Goal: Information Seeking & Learning: Understand process/instructions

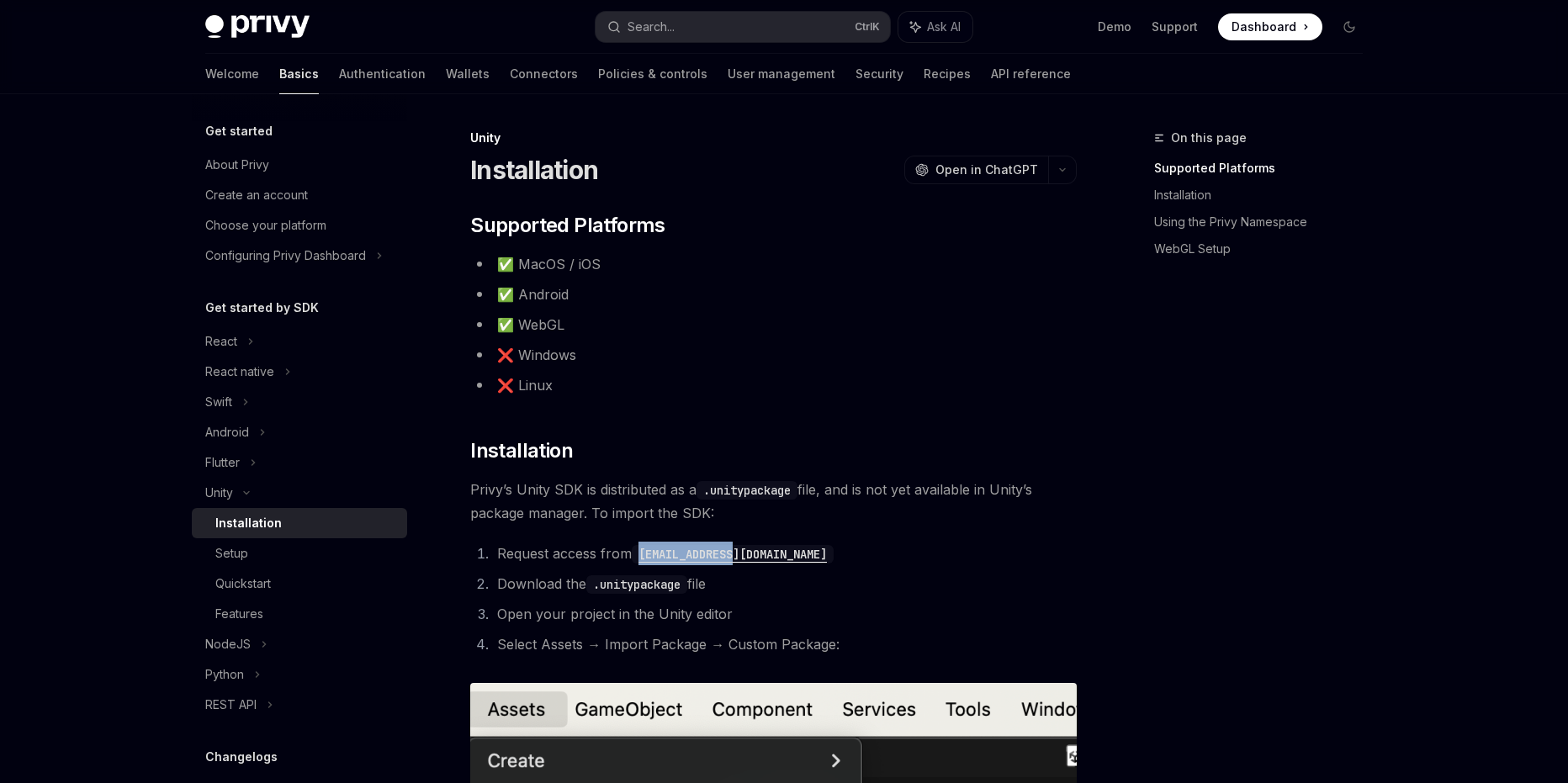
drag, startPoint x: 791, startPoint y: 560, endPoint x: 631, endPoint y: 552, distance: 160.2
click at [631, 552] on li "Request access from [EMAIL_ADDRESS][DOMAIN_NAME]" at bounding box center [784, 554] width 585 height 24
click at [941, 554] on li "Request access from [EMAIL_ADDRESS][DOMAIN_NAME]" at bounding box center [784, 554] width 585 height 24
click at [734, 517] on span "Privy’s Unity SDK is distributed as a .unitypackage file, and is not yet availa…" at bounding box center [773, 501] width 607 height 47
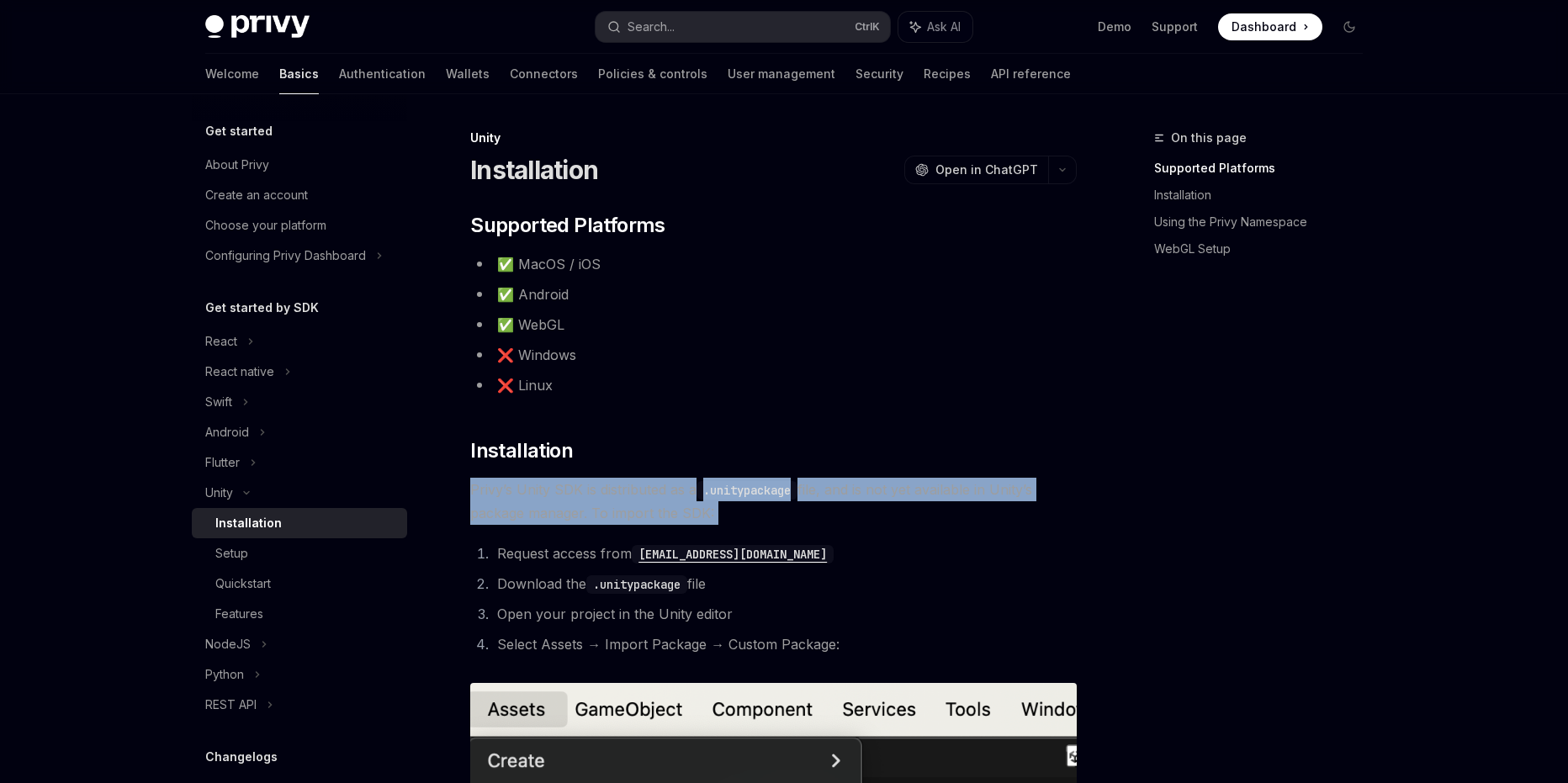
click at [734, 517] on span "Privy’s Unity SDK is distributed as a .unitypackage file, and is not yet availa…" at bounding box center [773, 501] width 607 height 47
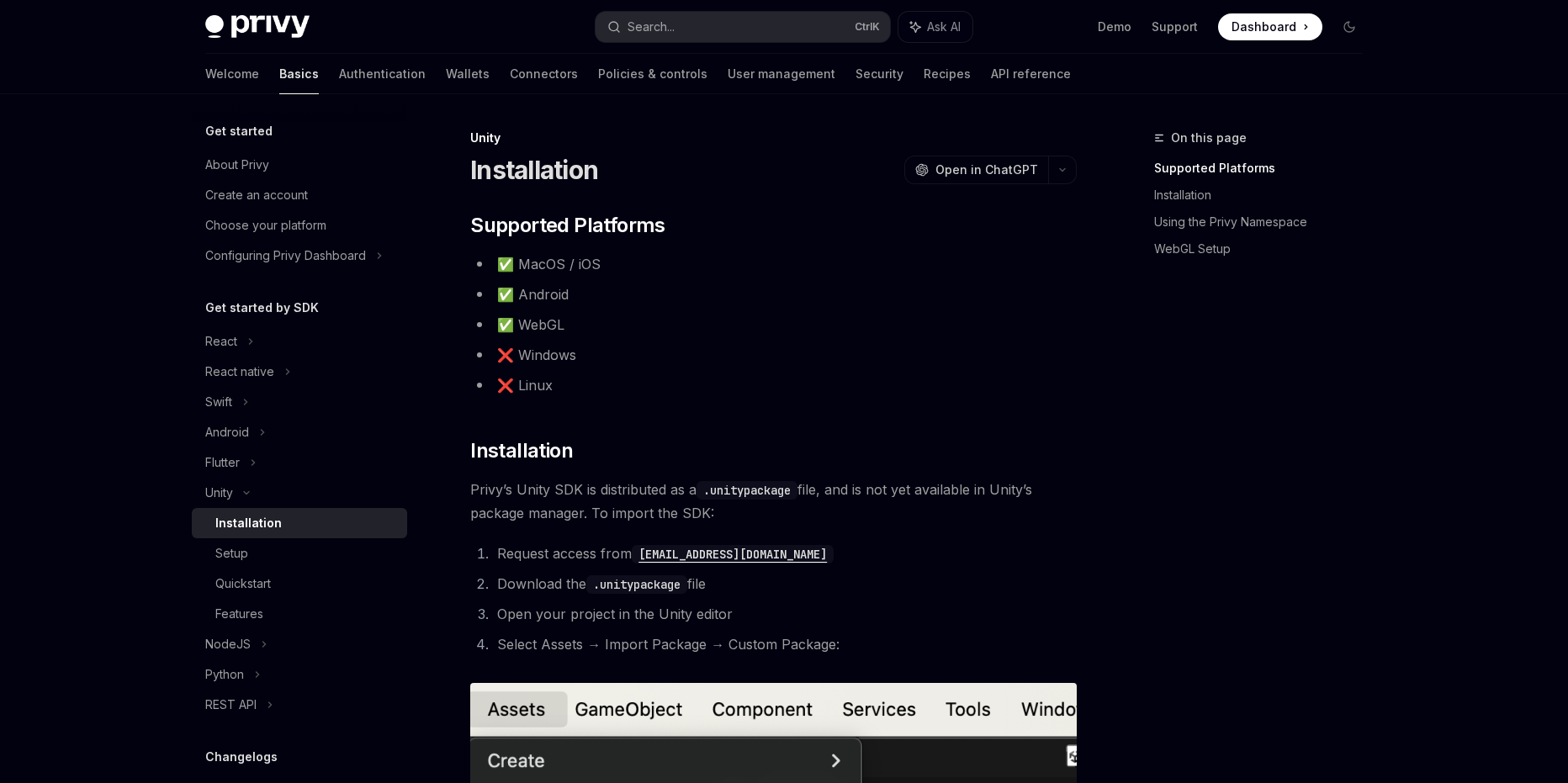
click at [578, 548] on li "Request access from [EMAIL_ADDRESS][DOMAIN_NAME]" at bounding box center [784, 554] width 585 height 24
click at [569, 555] on li "Request access from [EMAIL_ADDRESS][DOMAIN_NAME]" at bounding box center [784, 554] width 585 height 24
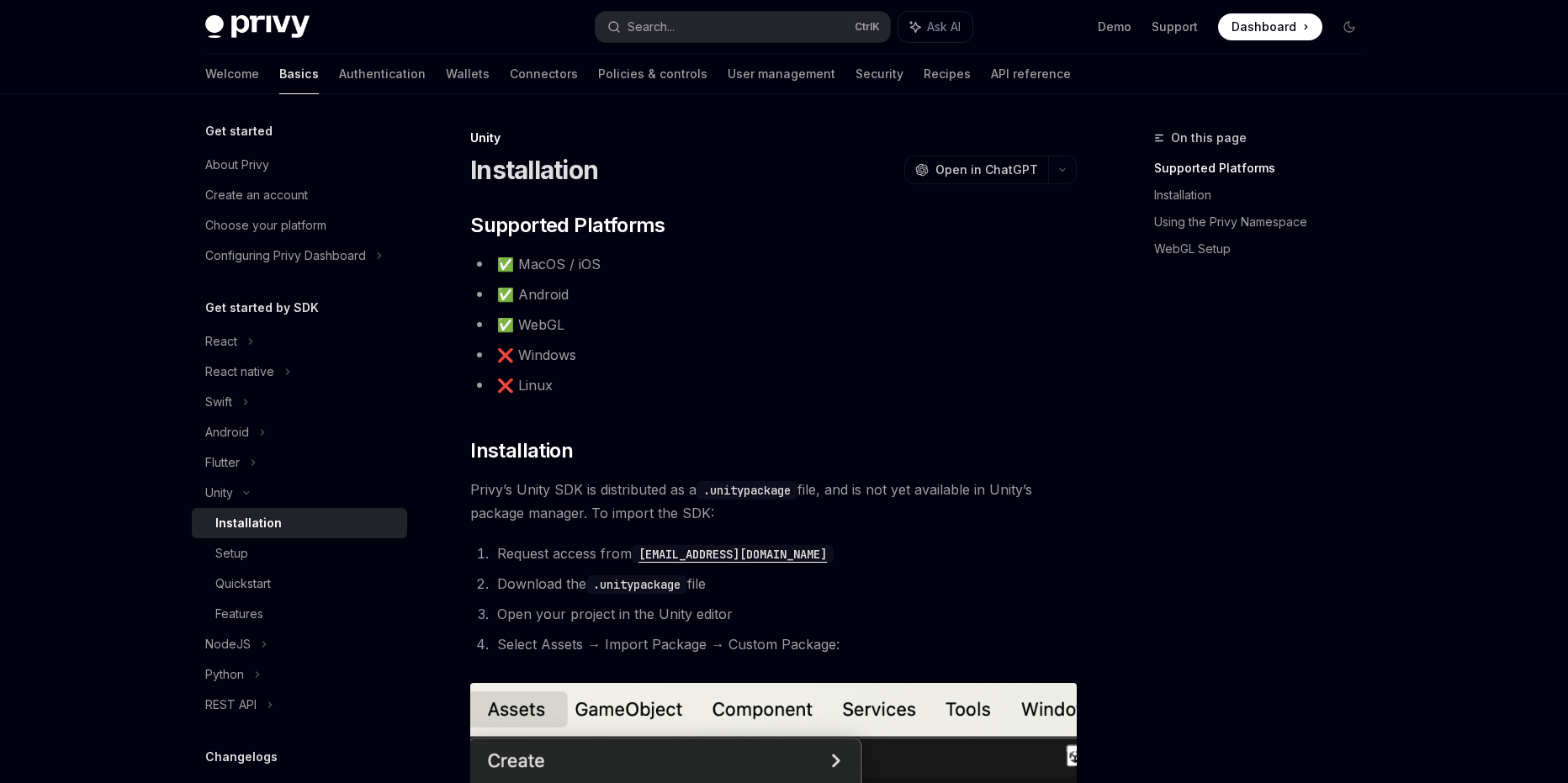
click at [714, 562] on code "[EMAIL_ADDRESS][DOMAIN_NAME]" at bounding box center [733, 554] width 202 height 19
drag, startPoint x: 785, startPoint y: 552, endPoint x: 644, endPoint y: 559, distance: 141.2
click at [644, 559] on li "Request access from [EMAIL_ADDRESS][DOMAIN_NAME]" at bounding box center [784, 554] width 585 height 24
copy code "[EMAIL_ADDRESS][DOMAIN_NAME]"
drag, startPoint x: 581, startPoint y: 490, endPoint x: 471, endPoint y: 495, distance: 110.1
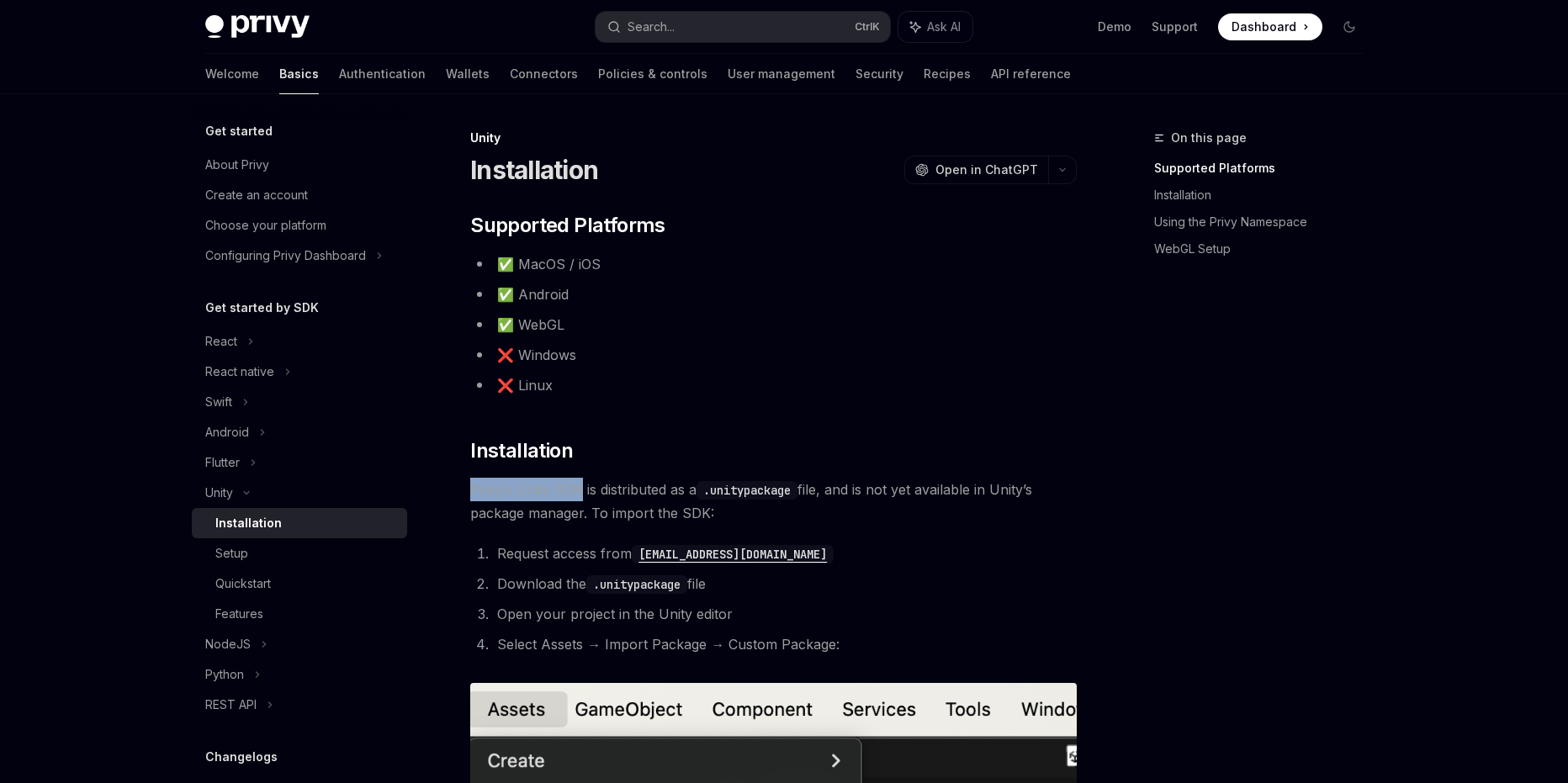
click at [471, 495] on span "Privy’s Unity SDK is distributed as a .unitypackage file, and is not yet availa…" at bounding box center [773, 501] width 607 height 47
copy span "Privy’s Unity SDK"
click at [631, 489] on span "Privy’s Unity SDK is distributed as a .unitypackage file, and is not yet availa…" at bounding box center [773, 501] width 607 height 47
drag, startPoint x: 772, startPoint y: 555, endPoint x: 645, endPoint y: 562, distance: 127.2
click at [645, 562] on li "Request access from [EMAIL_ADDRESS][DOMAIN_NAME]" at bounding box center [784, 554] width 585 height 24
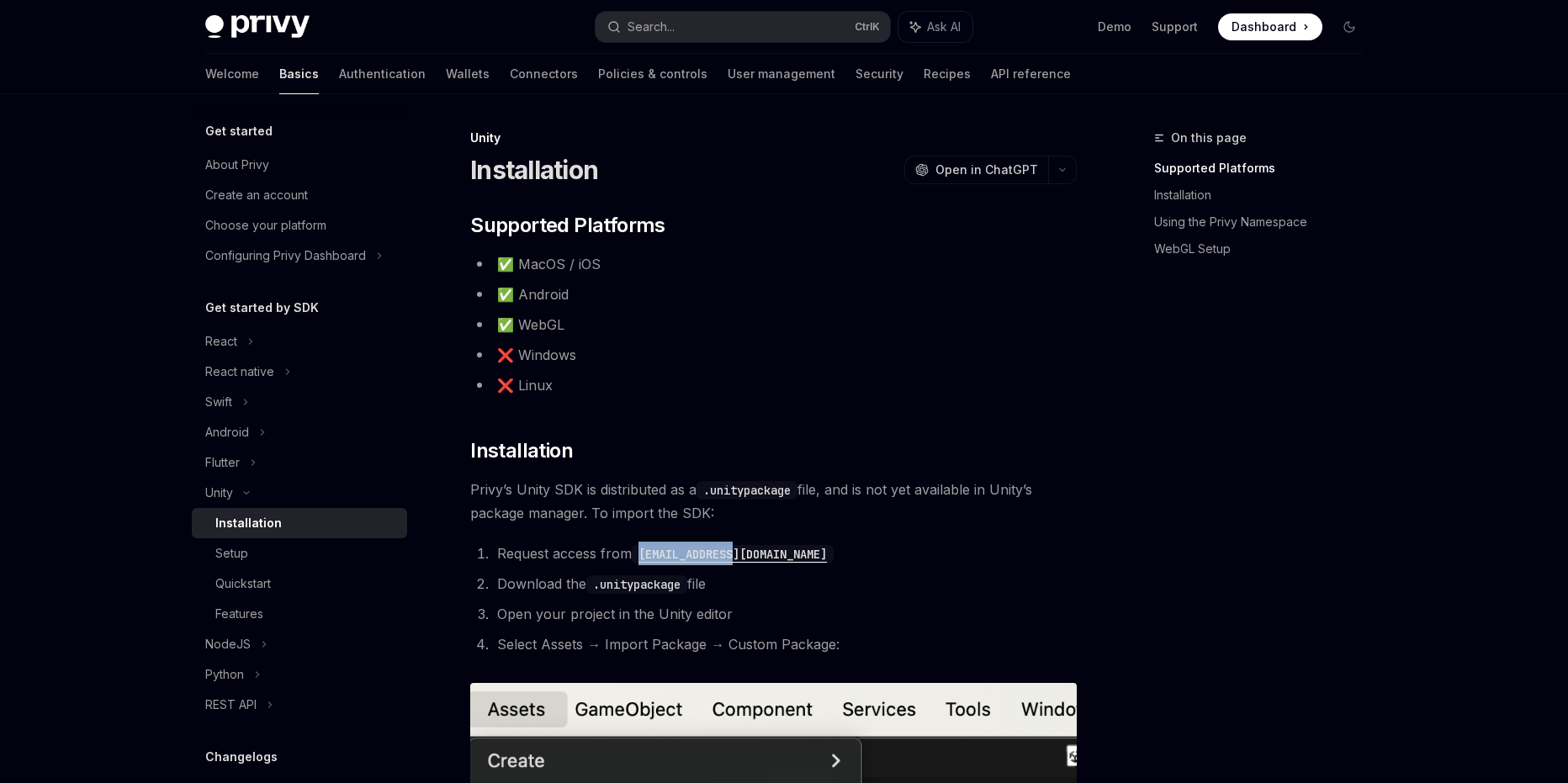
copy code "[EMAIL_ADDRESS][DOMAIN_NAME]"
click at [798, 490] on code ".unitypackage" at bounding box center [747, 490] width 101 height 19
click at [636, 494] on span "Privy’s Unity SDK is distributed as a .unitypackage file, and is not yet availa…" at bounding box center [773, 501] width 607 height 47
click at [641, 506] on span "Privy’s Unity SDK is distributed as a .unitypackage file, and is not yet availa…" at bounding box center [773, 501] width 607 height 47
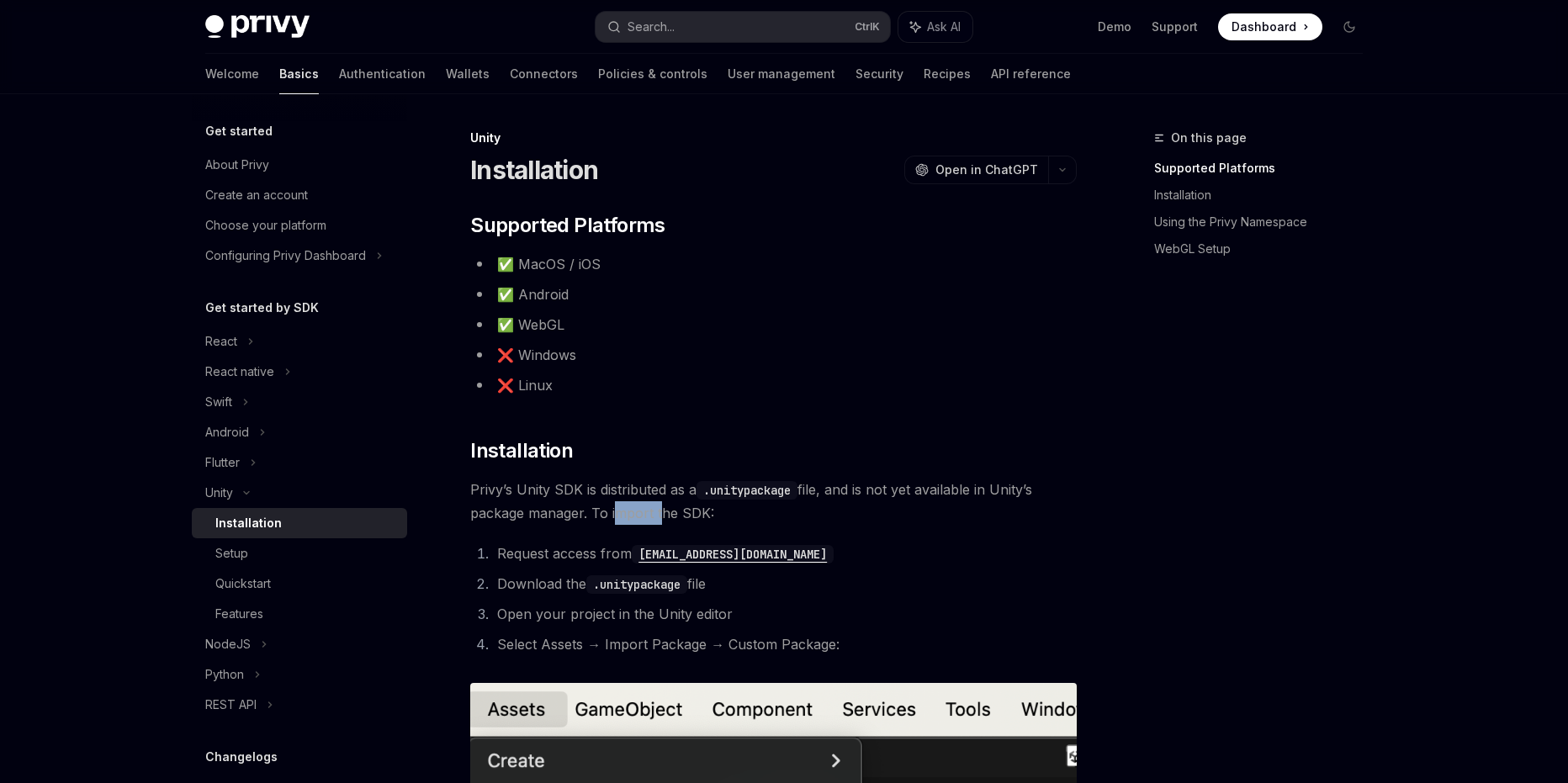
click at [641, 506] on span "Privy’s Unity SDK is distributed as a .unitypackage file, and is not yet availa…" at bounding box center [773, 501] width 607 height 47
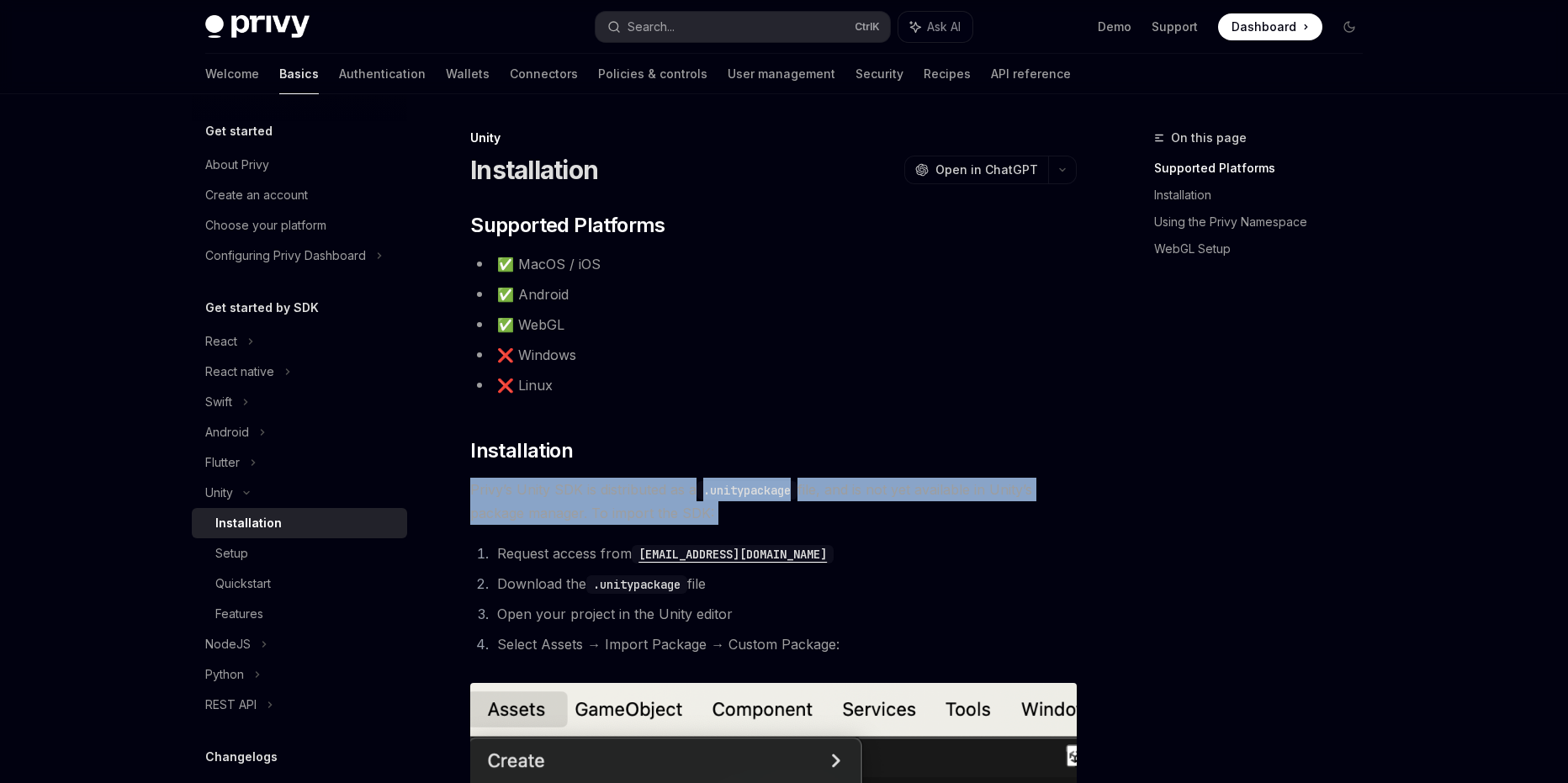
click at [641, 506] on span "Privy’s Unity SDK is distributed as a .unitypackage file, and is not yet availa…" at bounding box center [773, 501] width 607 height 47
click at [759, 504] on span "Privy’s Unity SDK is distributed as a .unitypackage file, and is not yet availa…" at bounding box center [773, 501] width 607 height 47
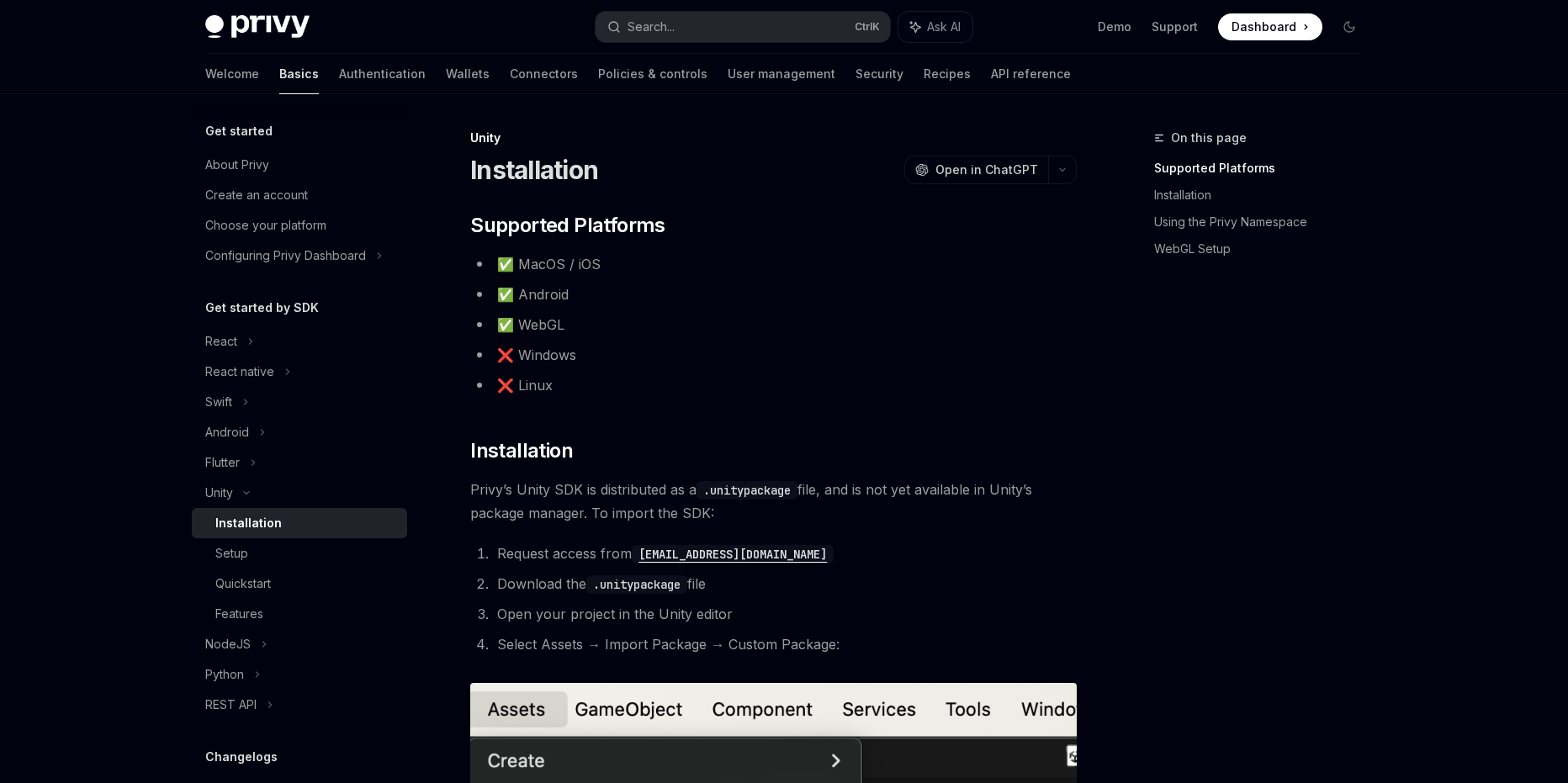
click at [656, 520] on span "Privy’s Unity SDK is distributed as a .unitypackage file, and is not yet availa…" at bounding box center [773, 501] width 607 height 47
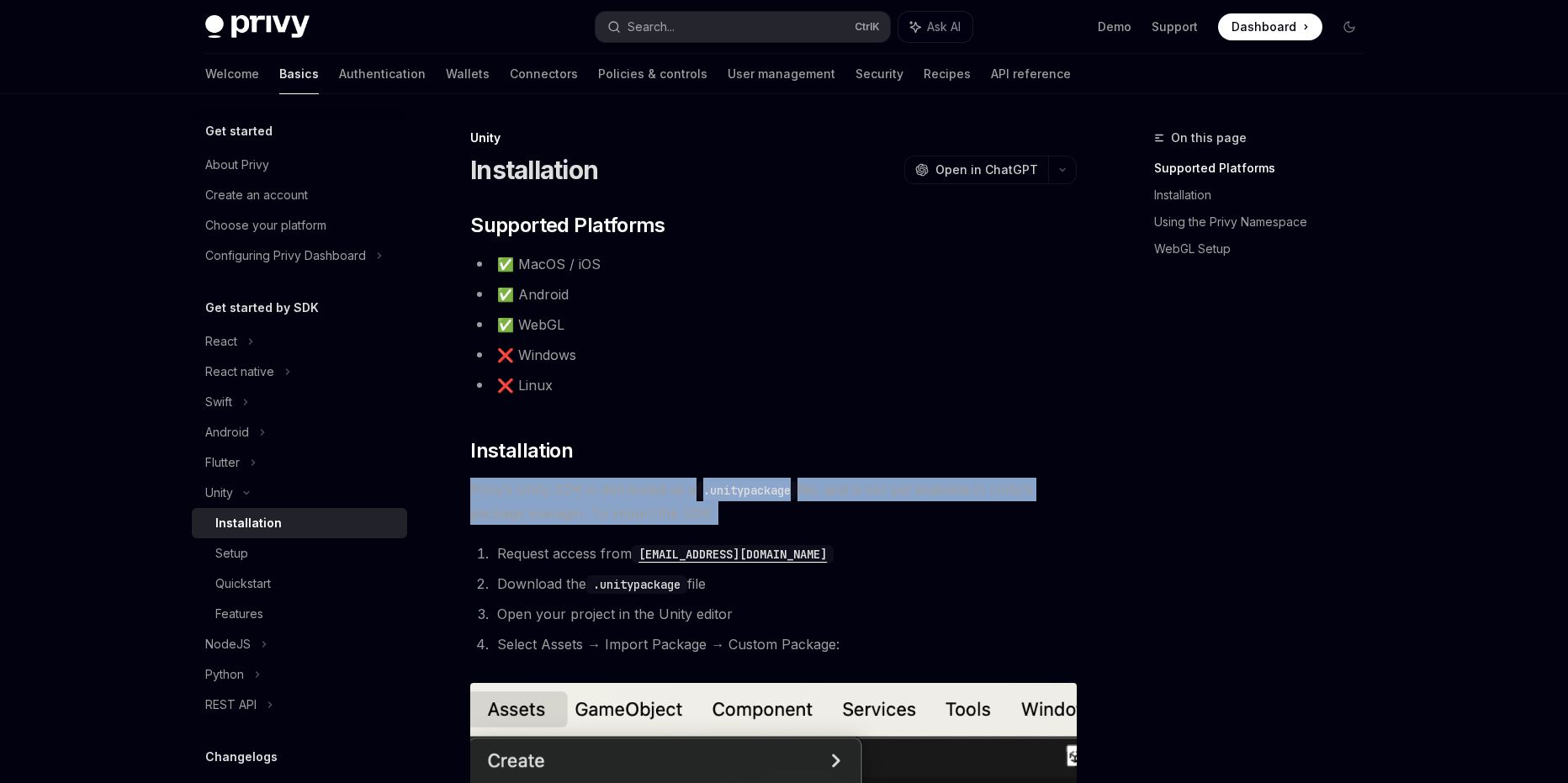
click at [656, 520] on span "Privy’s Unity SDK is distributed as a .unitypackage file, and is not yet availa…" at bounding box center [773, 501] width 607 height 47
drag, startPoint x: 656, startPoint y: 521, endPoint x: 654, endPoint y: 531, distance: 10.2
click at [645, 522] on div at bounding box center [645, 522] width 0 height 0
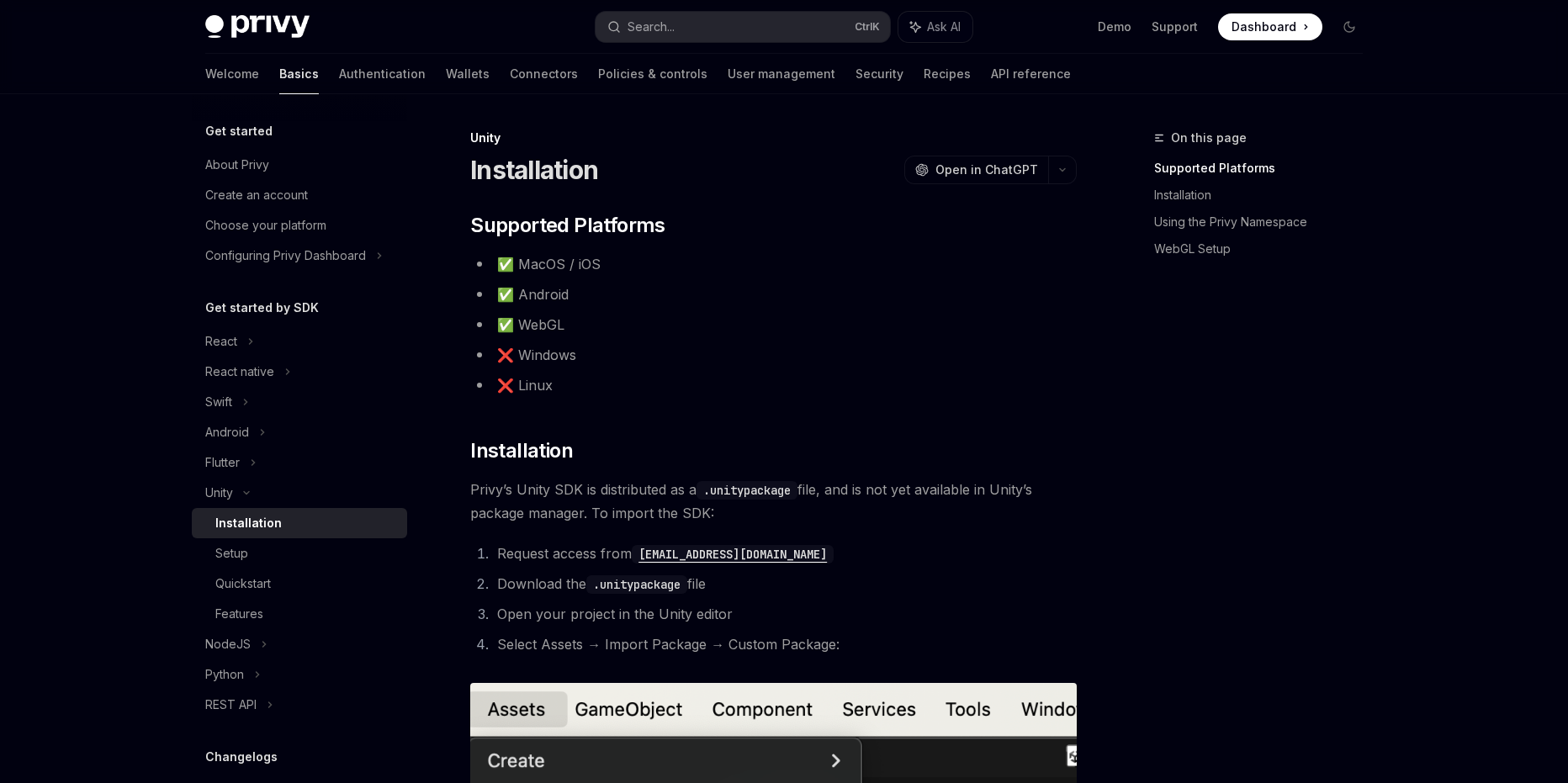
drag, startPoint x: 770, startPoint y: 398, endPoint x: 607, endPoint y: 329, distance: 177.0
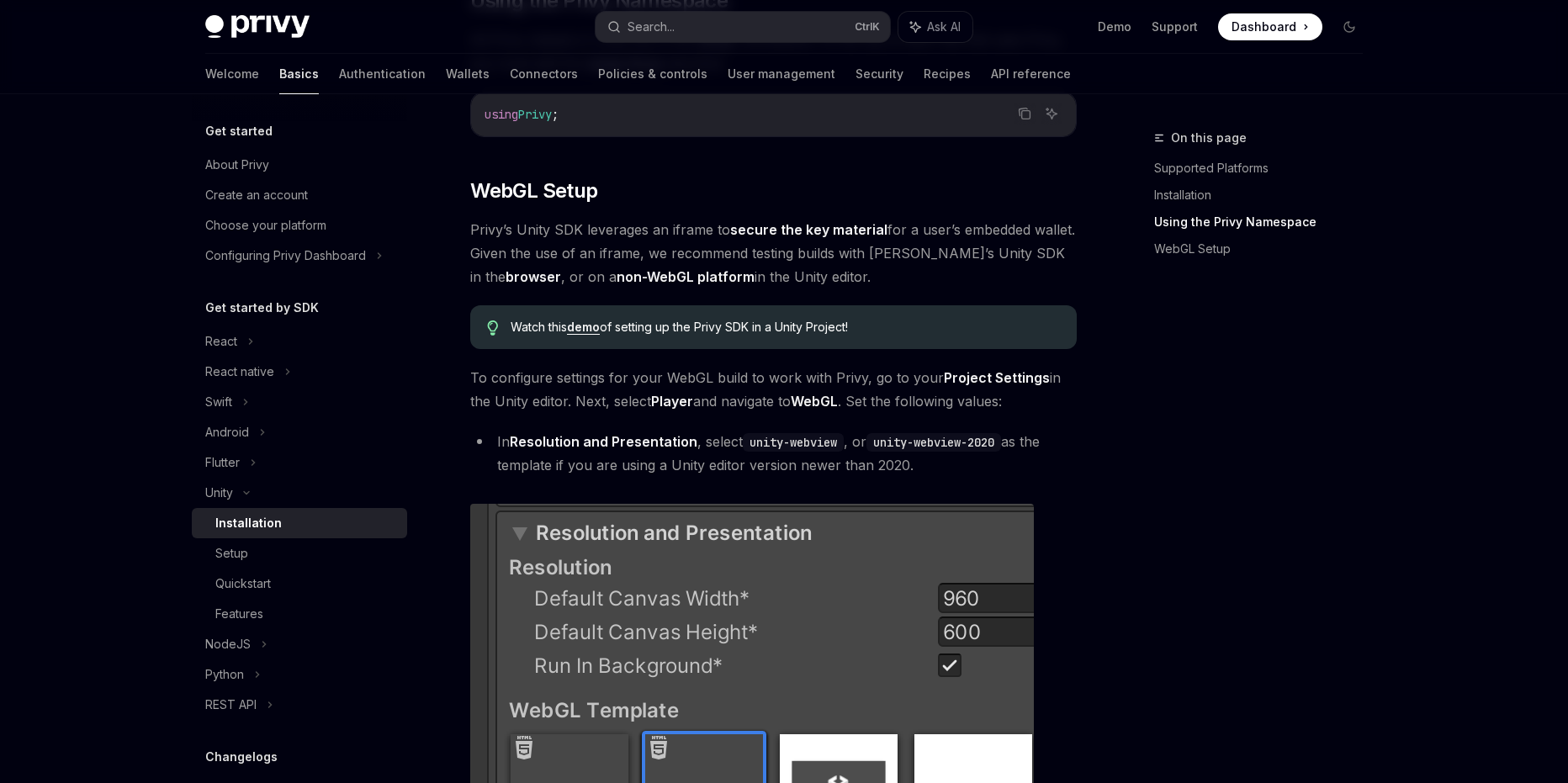
scroll to position [1121, 0]
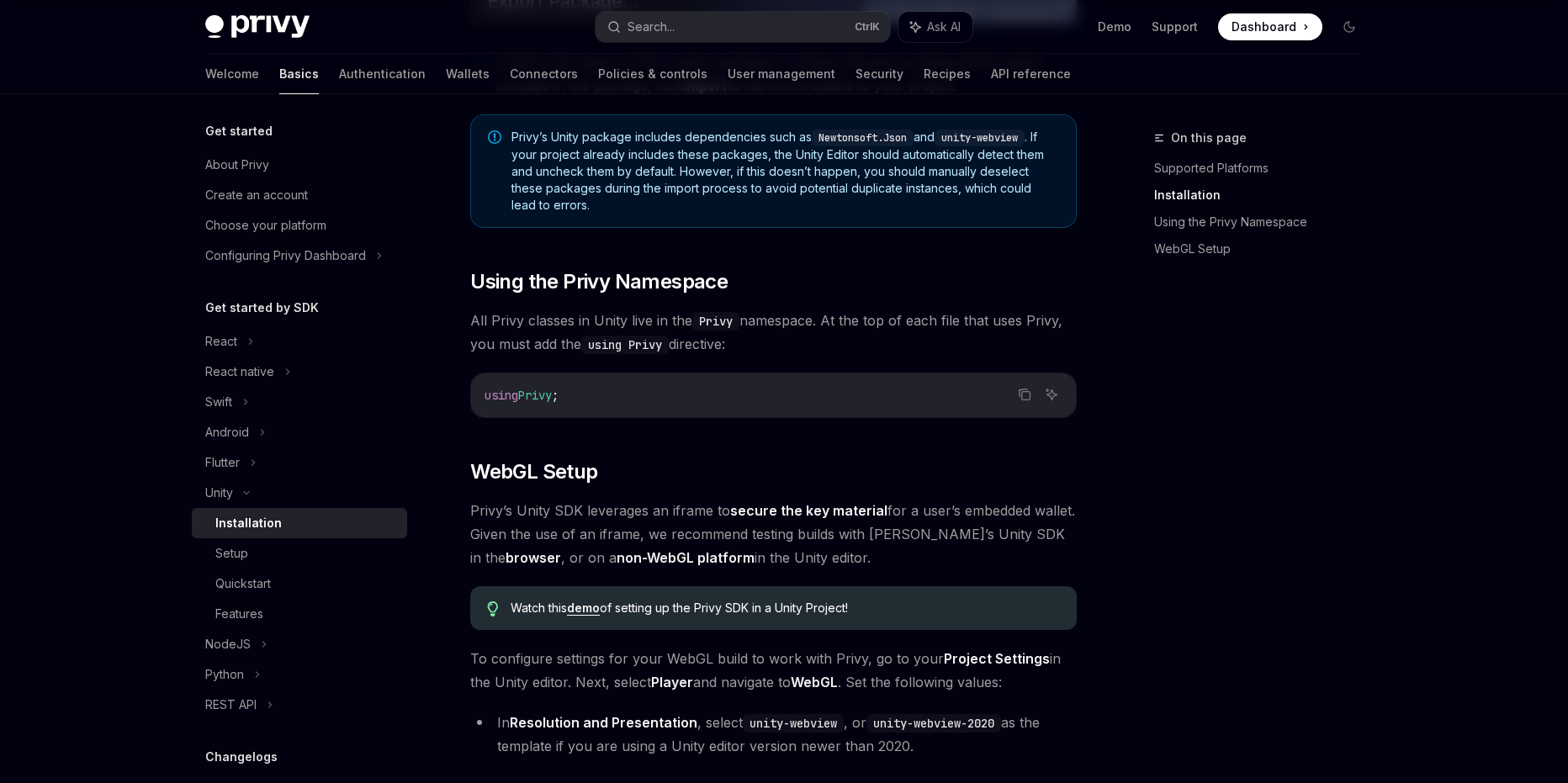
click at [524, 527] on span "Privy’s Unity SDK leverages an iframe to secure the key material for a user’s e…" at bounding box center [773, 534] width 607 height 71
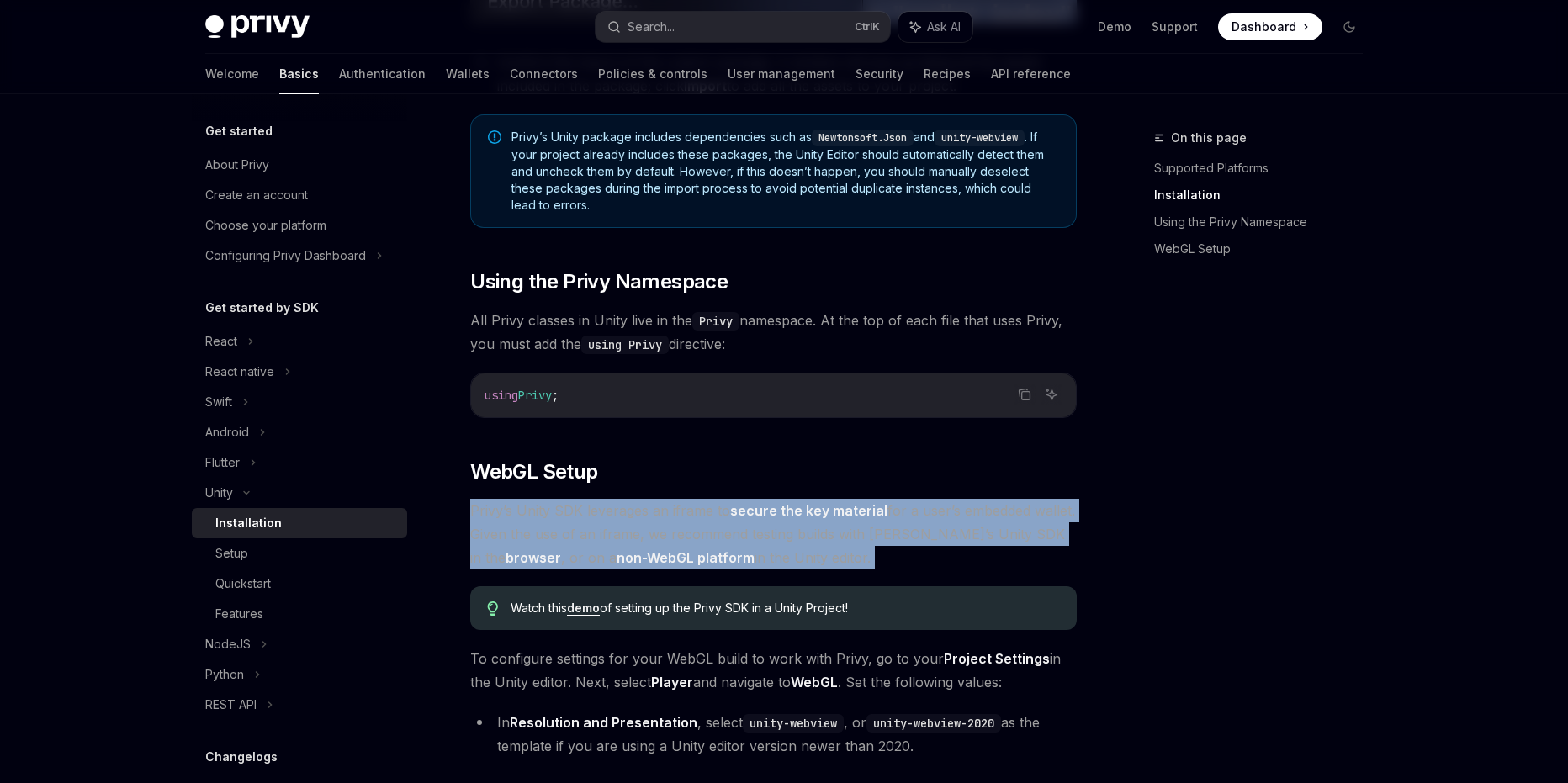
click at [524, 527] on span "Privy’s Unity SDK leverages an iframe to secure the key material for a user’s e…" at bounding box center [773, 534] width 607 height 71
click at [513, 478] on div at bounding box center [513, 478] width 0 height 0
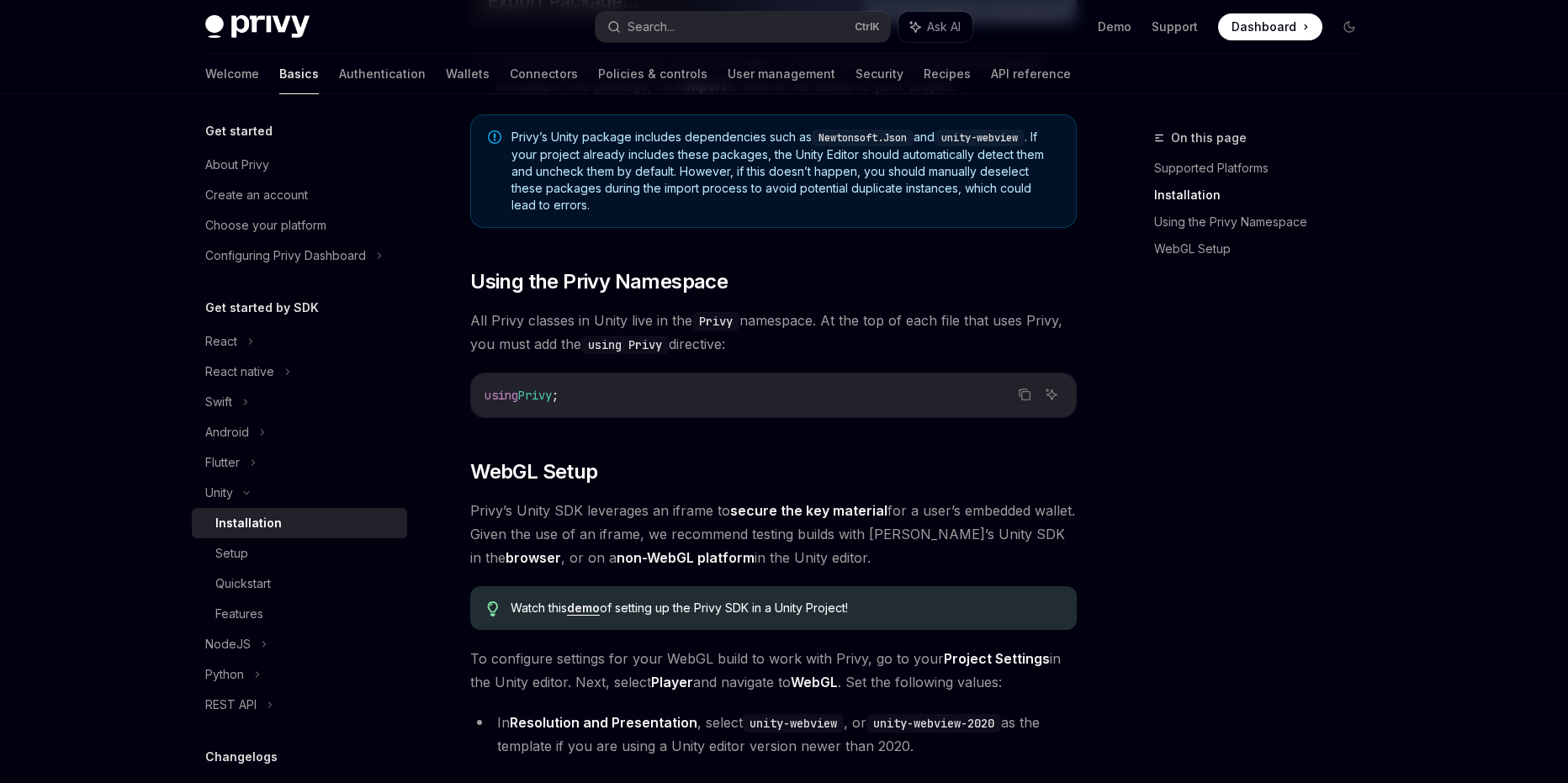
drag, startPoint x: 597, startPoint y: 305, endPoint x: 769, endPoint y: 354, distance: 178.8
drag, startPoint x: 916, startPoint y: 422, endPoint x: 779, endPoint y: 403, distance: 138.3
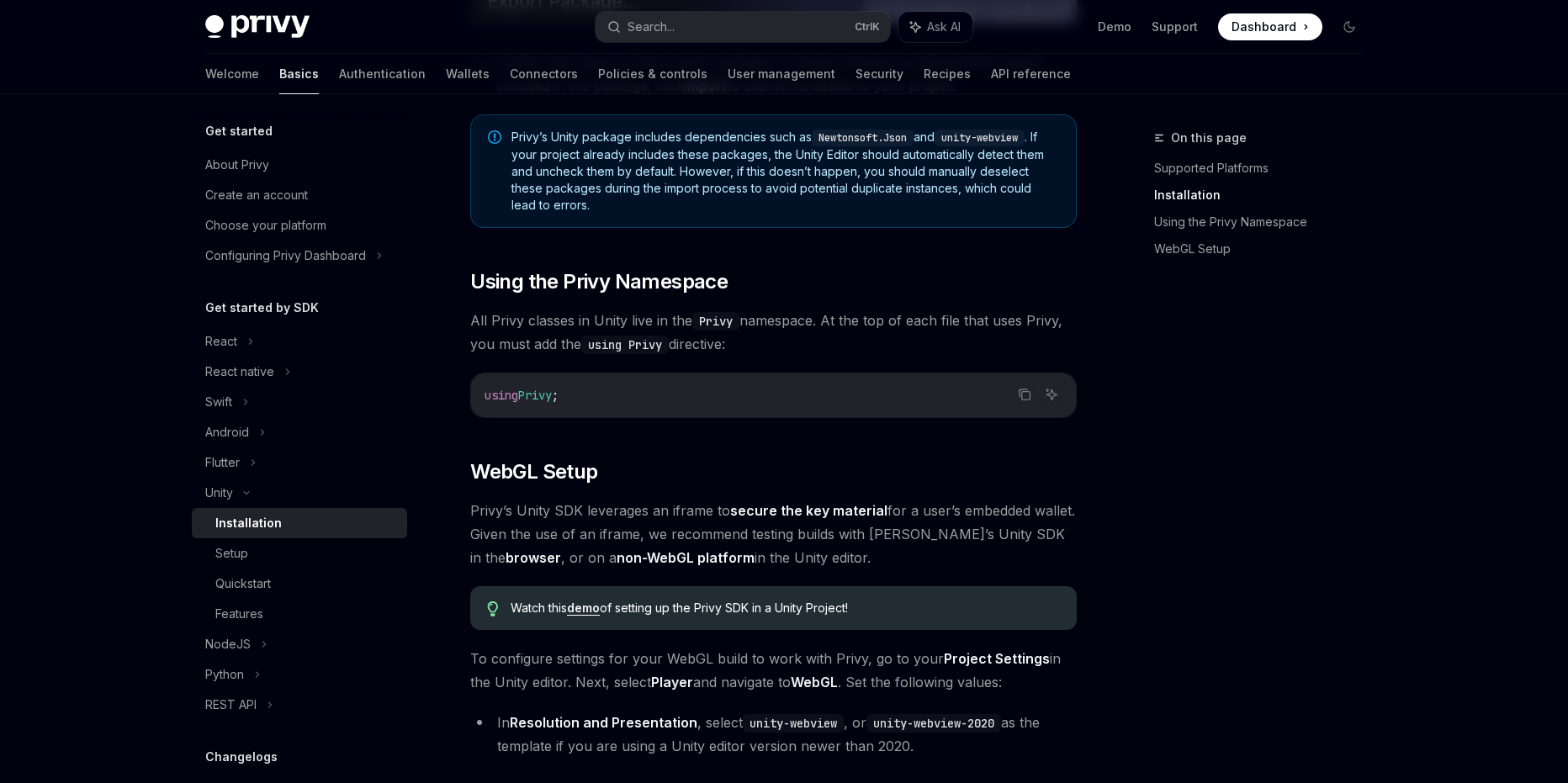
drag, startPoint x: 925, startPoint y: 429, endPoint x: 603, endPoint y: 296, distance: 348.4
click at [1114, 515] on div "On this page Supported Platforms Installation Using the Privy Namespace WebGL S…" at bounding box center [784, 347] width 1185 height 2747
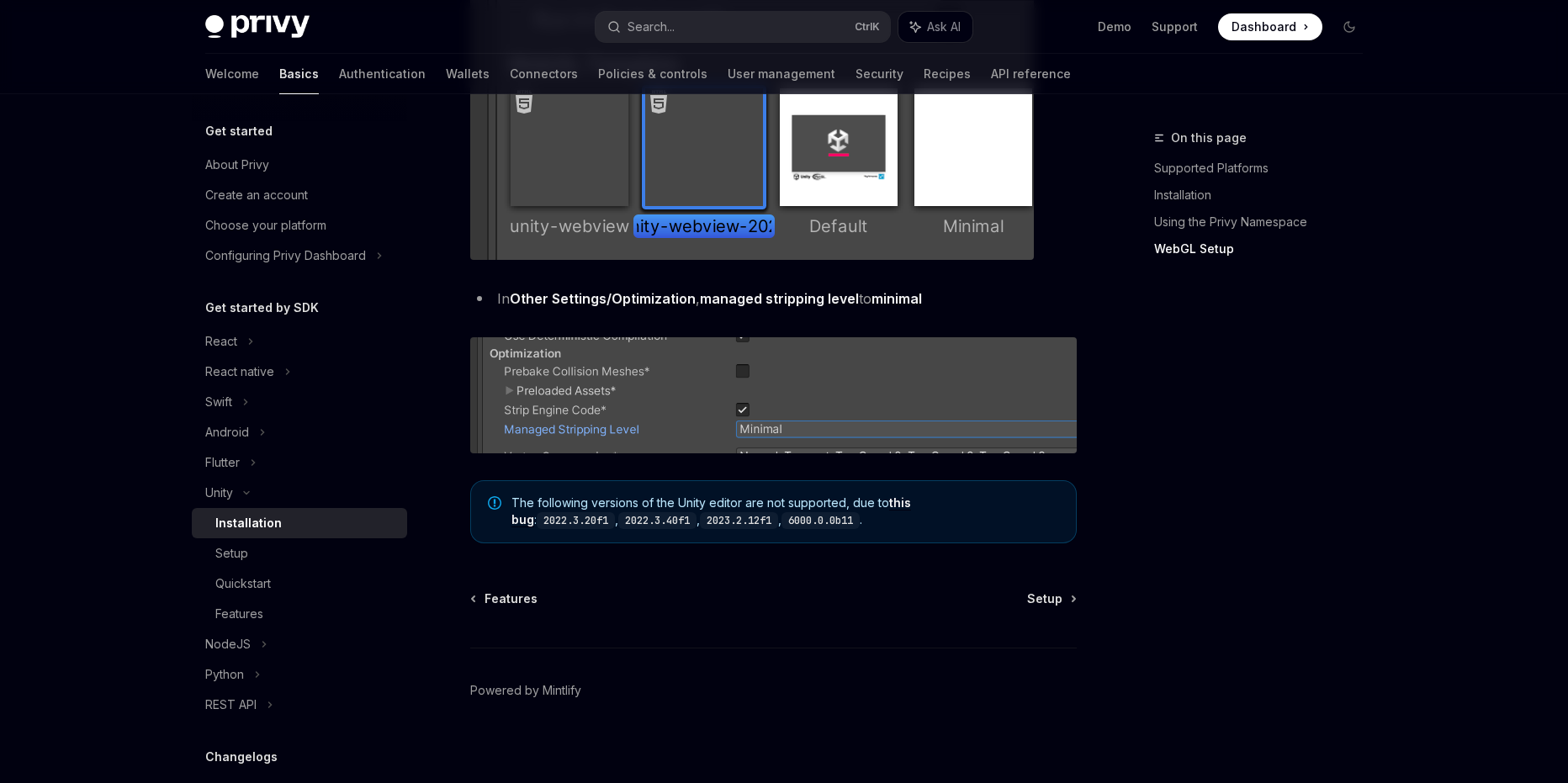
scroll to position [2059, 0]
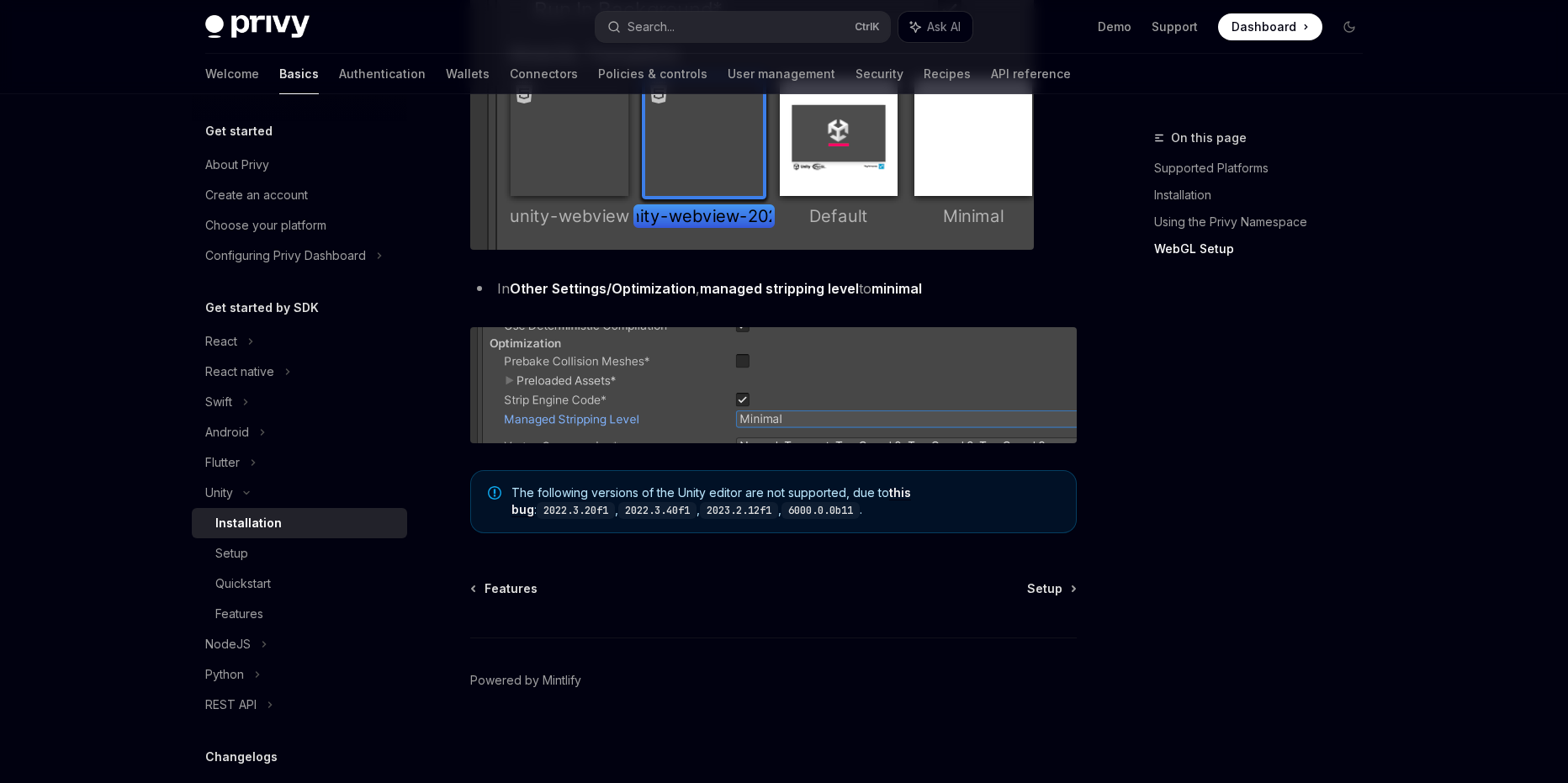
click at [830, 484] on span "The following versions of the Unity editor are not supported, due to this bug :…" at bounding box center [785, 501] width 548 height 35
click at [1255, 417] on div "On this page Supported Platforms Installation Using the Privy Namespace WebGL S…" at bounding box center [1248, 456] width 256 height 656
click at [290, 542] on link "Setup" at bounding box center [299, 554] width 215 height 30
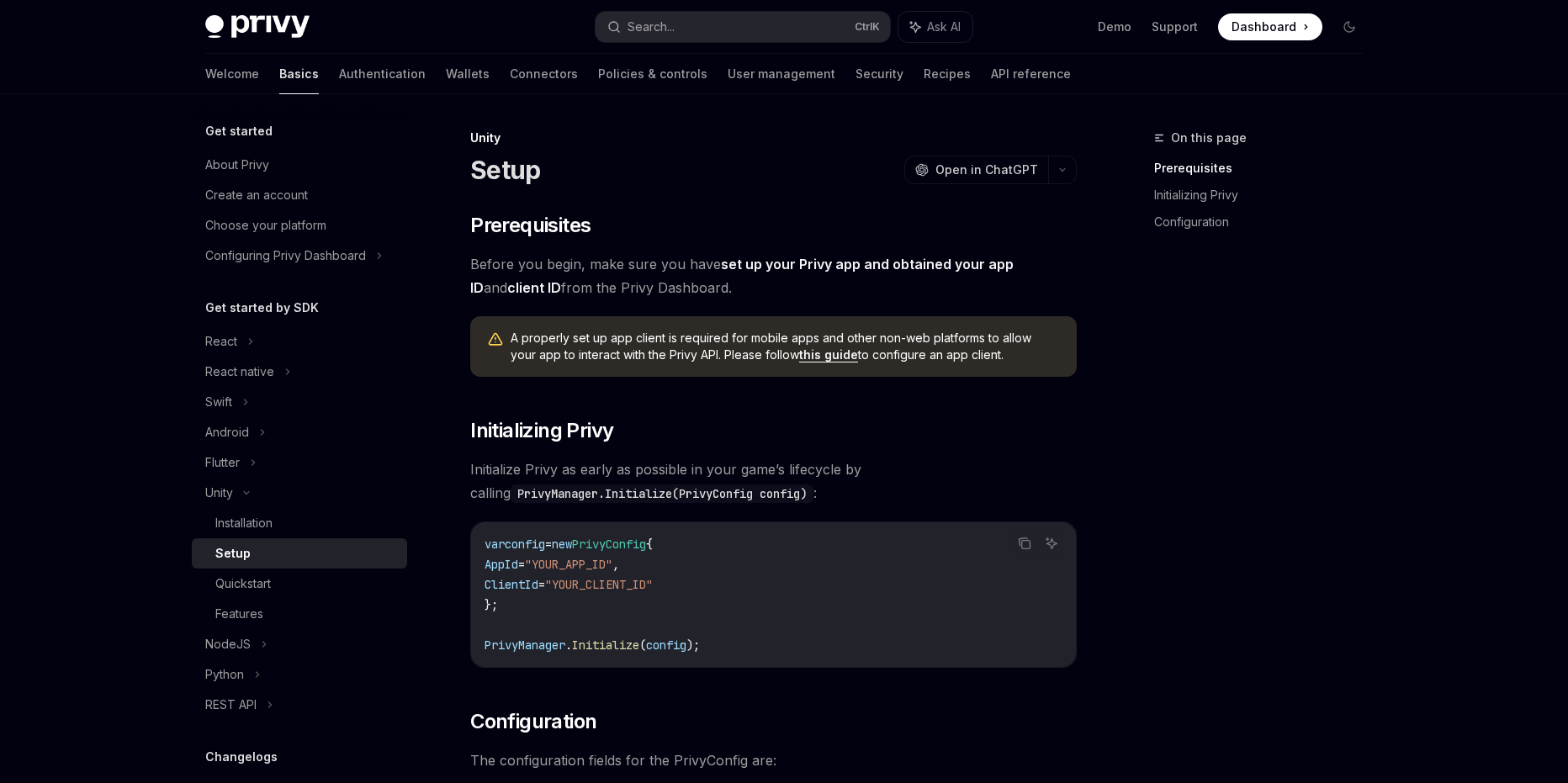
click at [284, 552] on div "Setup" at bounding box center [305, 554] width 181 height 20
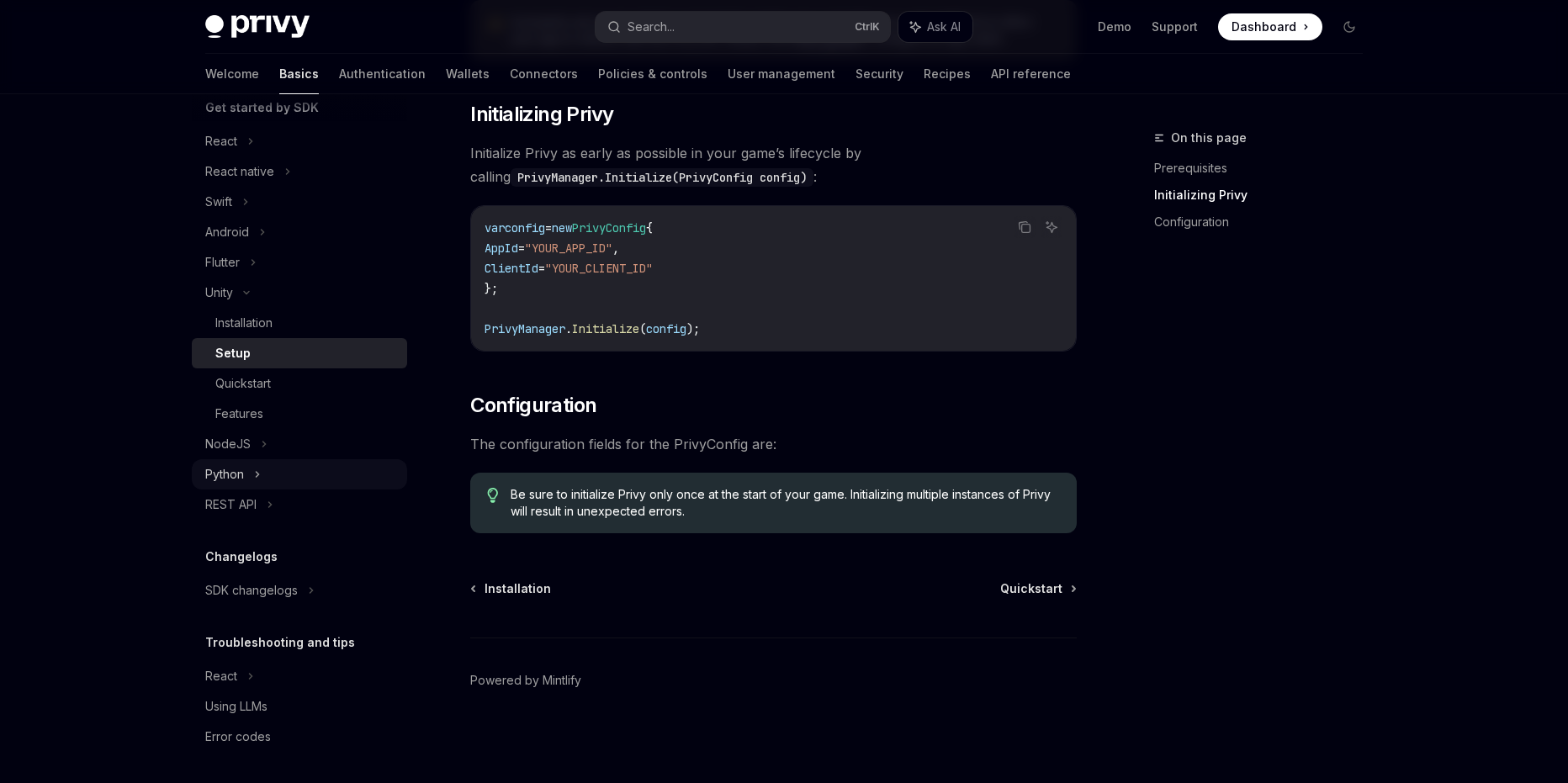
scroll to position [202, 0]
click at [308, 323] on div "Installation" at bounding box center [305, 321] width 181 height 20
type textarea "*"
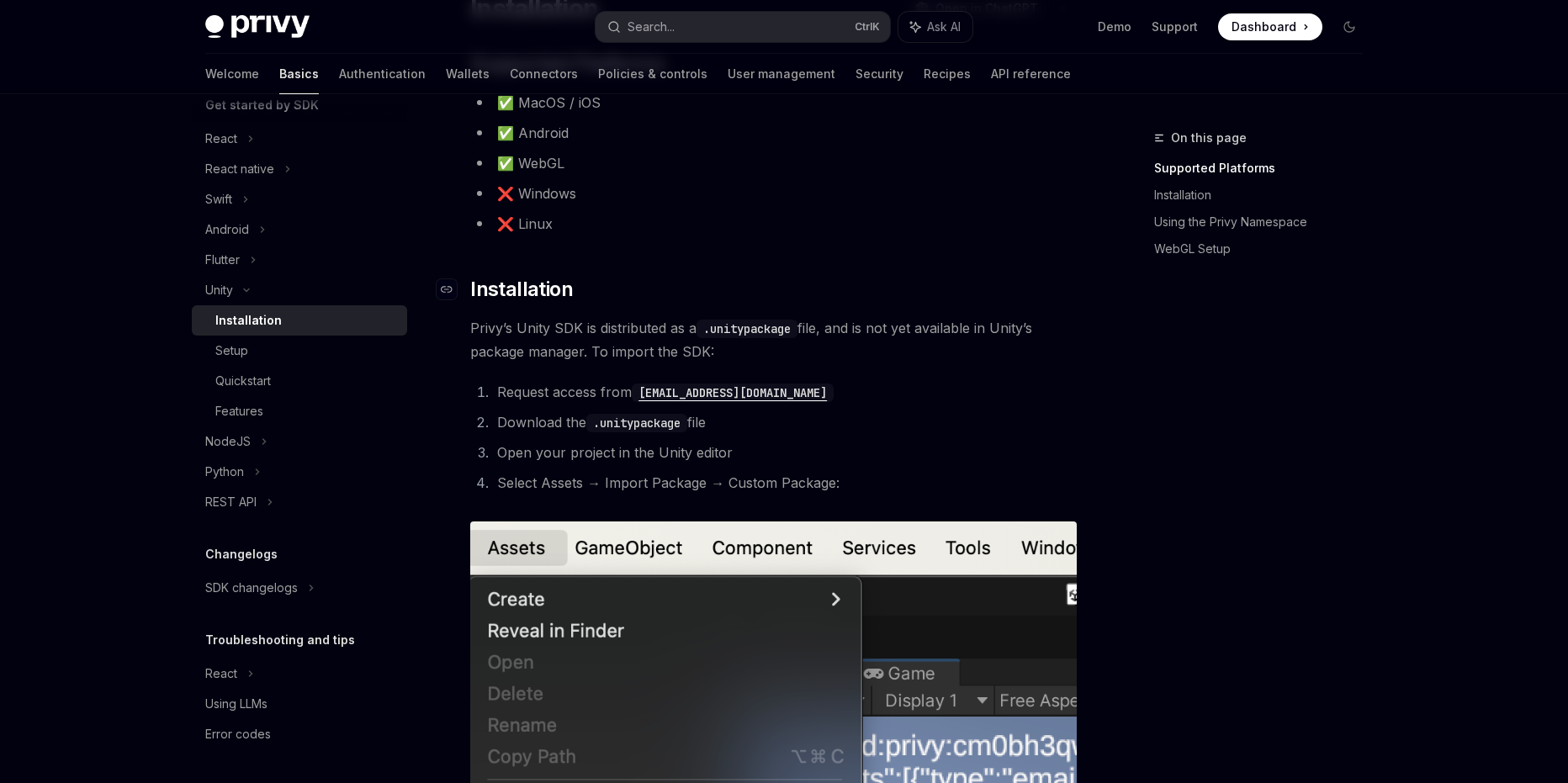
scroll to position [280, 0]
